Goal: Use online tool/utility: Utilize a website feature to perform a specific function

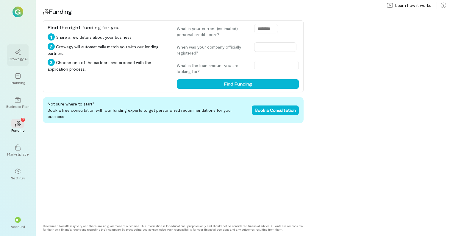
click at [16, 56] on div "Growegy AI" at bounding box center [17, 54] width 21 height 21
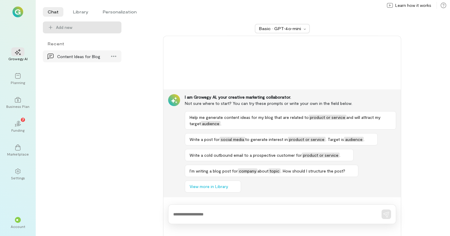
click at [94, 59] on div "Content Ideas for Blog" at bounding box center [80, 56] width 46 height 6
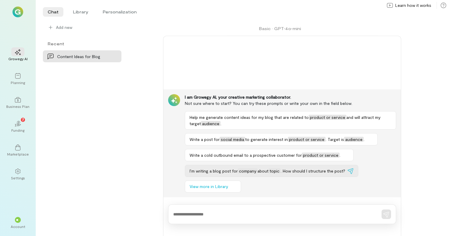
click at [243, 171] on span "company" at bounding box center [248, 170] width 20 height 5
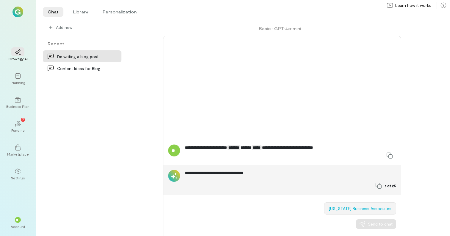
click at [336, 210] on button "[US_STATE] Business Associates" at bounding box center [360, 208] width 72 height 12
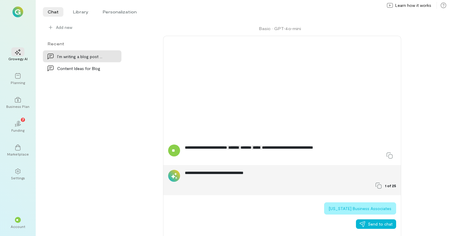
click at [345, 205] on button "[US_STATE] Business Associates" at bounding box center [360, 208] width 72 height 12
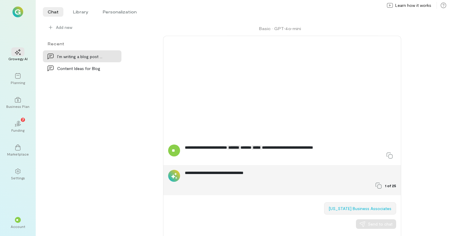
click at [345, 205] on button "[US_STATE] Business Associates" at bounding box center [360, 208] width 72 height 12
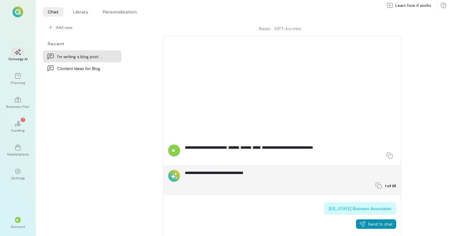
click at [368, 224] on span "Send to chat" at bounding box center [380, 224] width 25 height 6
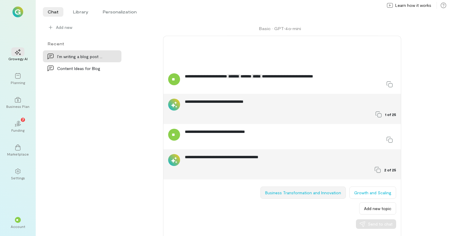
click at [300, 196] on button "Business Transformation and Innovation" at bounding box center [302, 192] width 85 height 12
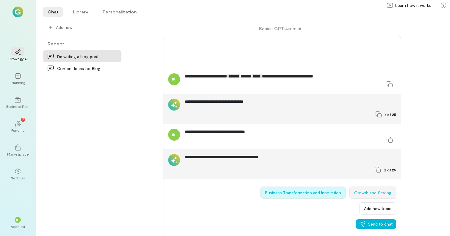
click at [373, 192] on button "Growth and Scaling" at bounding box center [372, 192] width 47 height 12
click at [373, 223] on span "Send to chat" at bounding box center [380, 224] width 25 height 6
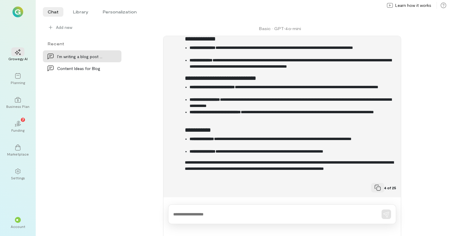
scroll to position [533, 0]
click at [379, 189] on icon at bounding box center [378, 188] width 6 height 6
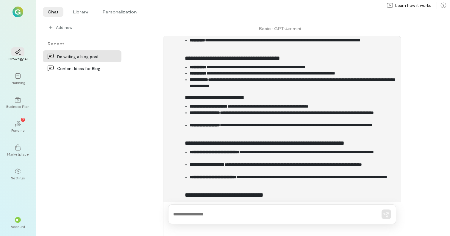
scroll to position [293, 0]
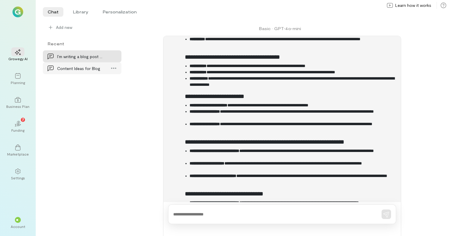
click at [87, 68] on div "Content Ideas for Blog" at bounding box center [80, 68] width 46 height 6
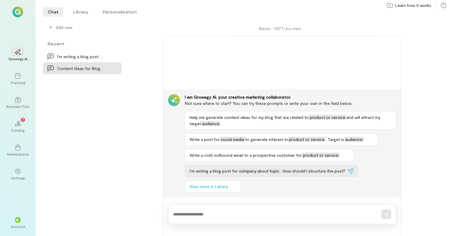
click at [302, 173] on button "I’m writing a blog post for company about topic . How should I structure the po…" at bounding box center [271, 171] width 173 height 12
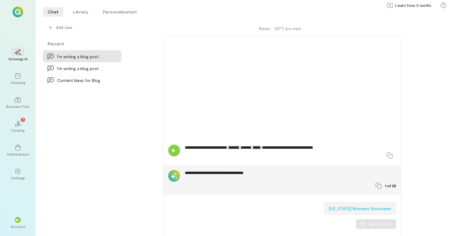
click at [362, 209] on button "[US_STATE] Business Associates" at bounding box center [360, 208] width 72 height 12
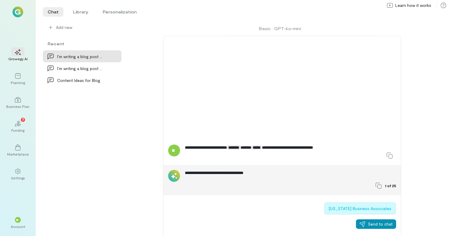
click at [373, 225] on span "Send to chat" at bounding box center [380, 224] width 25 height 6
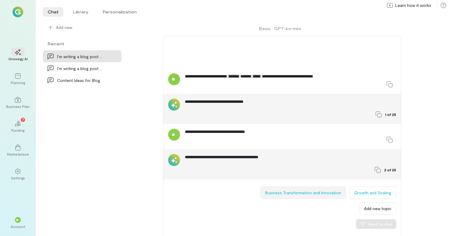
click at [315, 193] on button "Business Transformation and Innovation" at bounding box center [302, 192] width 85 height 12
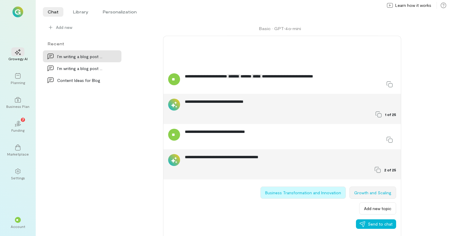
click at [372, 192] on button "Growth and Scaling" at bounding box center [372, 192] width 47 height 12
click at [372, 224] on span "Send to chat" at bounding box center [380, 224] width 25 height 6
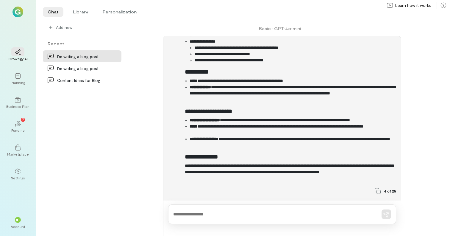
scroll to position [543, 0]
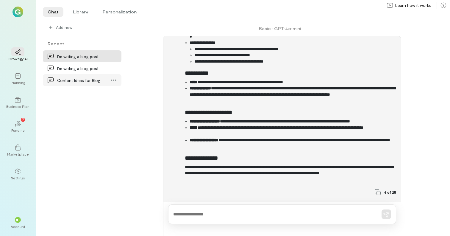
click at [84, 79] on div "Content Ideas for Blog" at bounding box center [80, 80] width 46 height 6
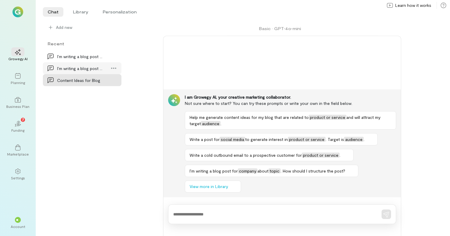
click at [90, 71] on div "I’m writing a blog post for company about topic.…" at bounding box center [80, 68] width 46 height 6
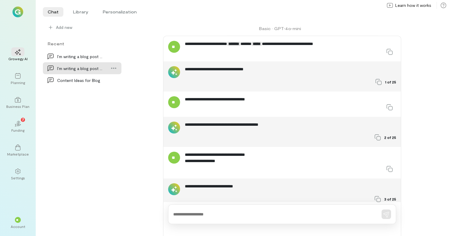
scroll to position [210, 0]
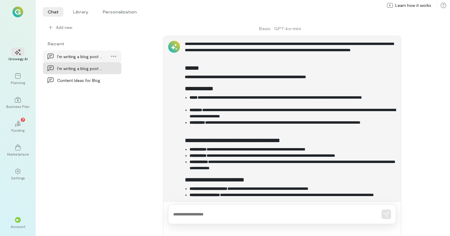
click at [87, 59] on div "I’m writing a blog post for company about topic.…" at bounding box center [80, 56] width 46 height 6
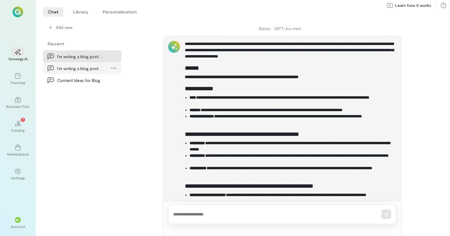
click at [85, 67] on div "I’m writing a blog post for company about topic.…" at bounding box center [80, 68] width 46 height 6
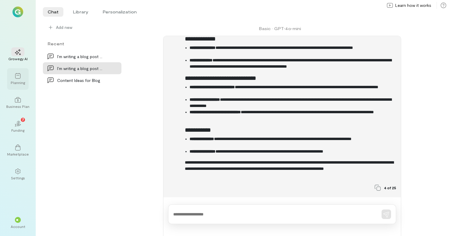
scroll to position [533, 0]
click at [17, 80] on div at bounding box center [17, 75] width 13 height 9
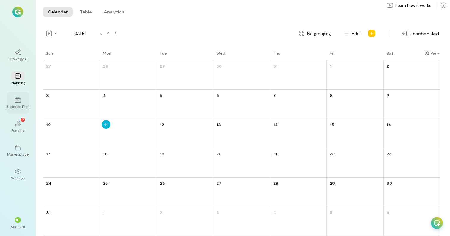
click at [20, 104] on div "Business Plan" at bounding box center [17, 106] width 23 height 5
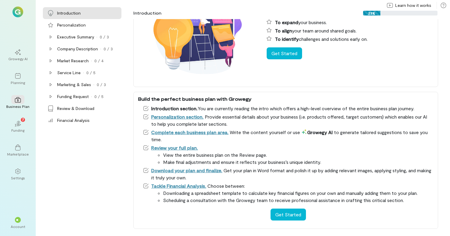
scroll to position [53, 0]
click at [72, 27] on div "Personalization" at bounding box center [71, 25] width 29 height 6
